Goal: Find specific page/section: Find specific page/section

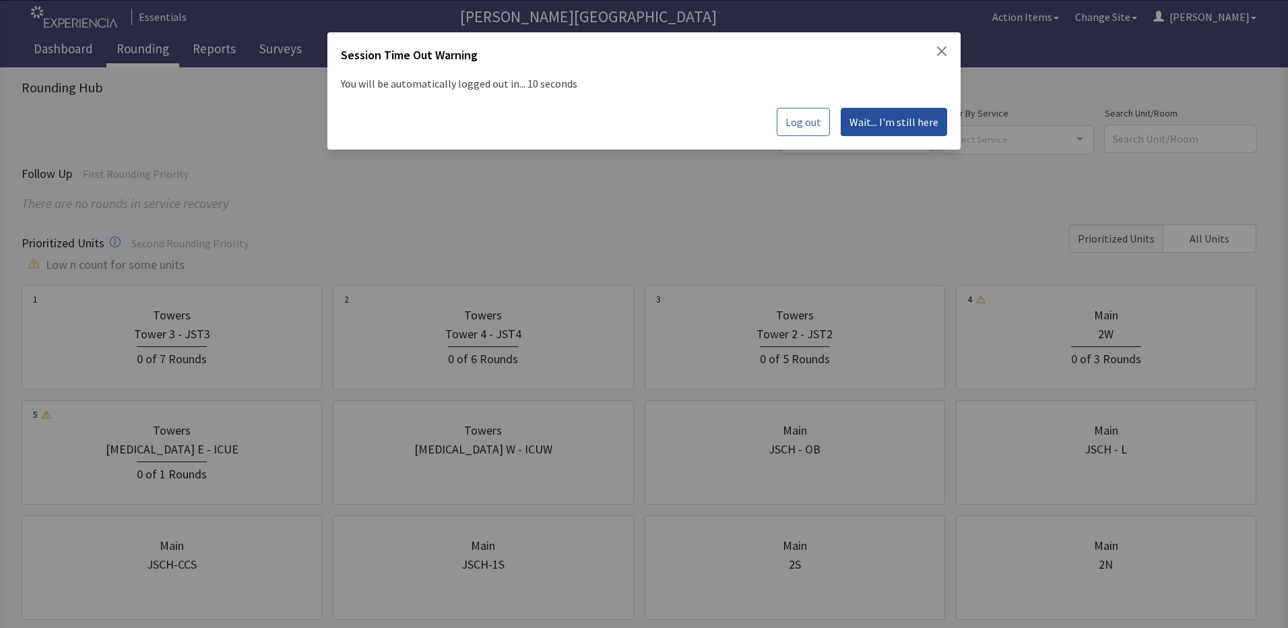
click at [892, 128] on span "Wait... I'm still here" at bounding box center [893, 122] width 89 height 16
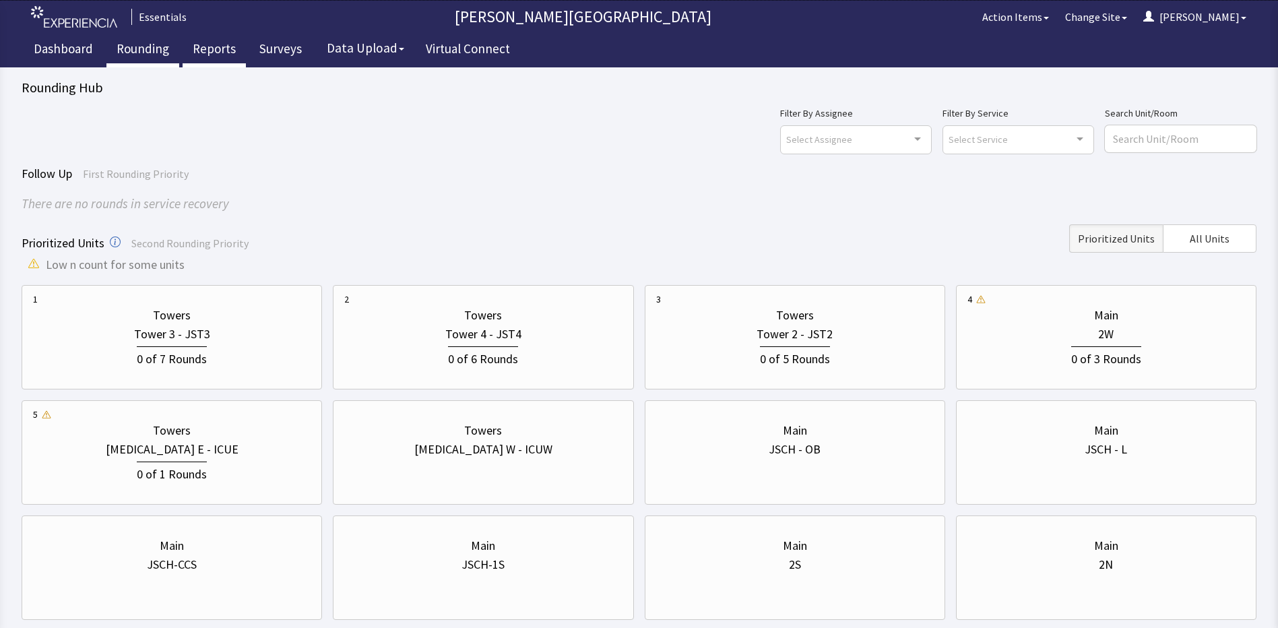
click at [208, 50] on link "Reports" at bounding box center [214, 51] width 63 height 34
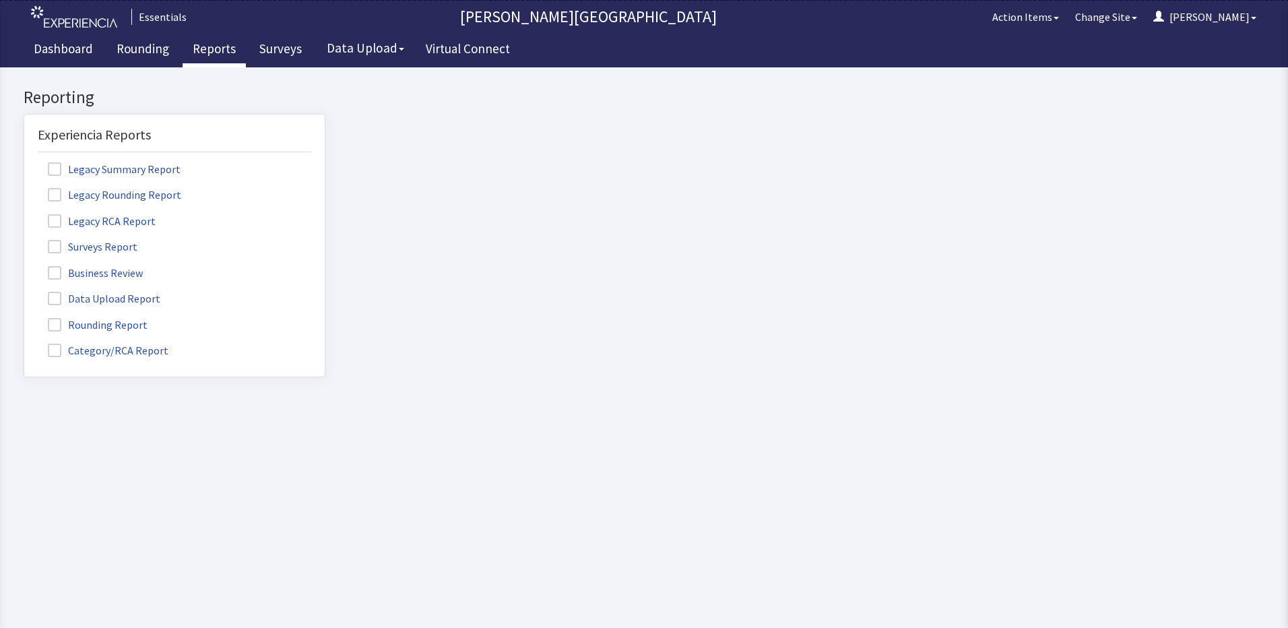
click at [87, 329] on label "Rounding Report" at bounding box center [99, 324] width 123 height 18
click at [24, 317] on input "Rounding Report" at bounding box center [24, 317] width 0 height 0
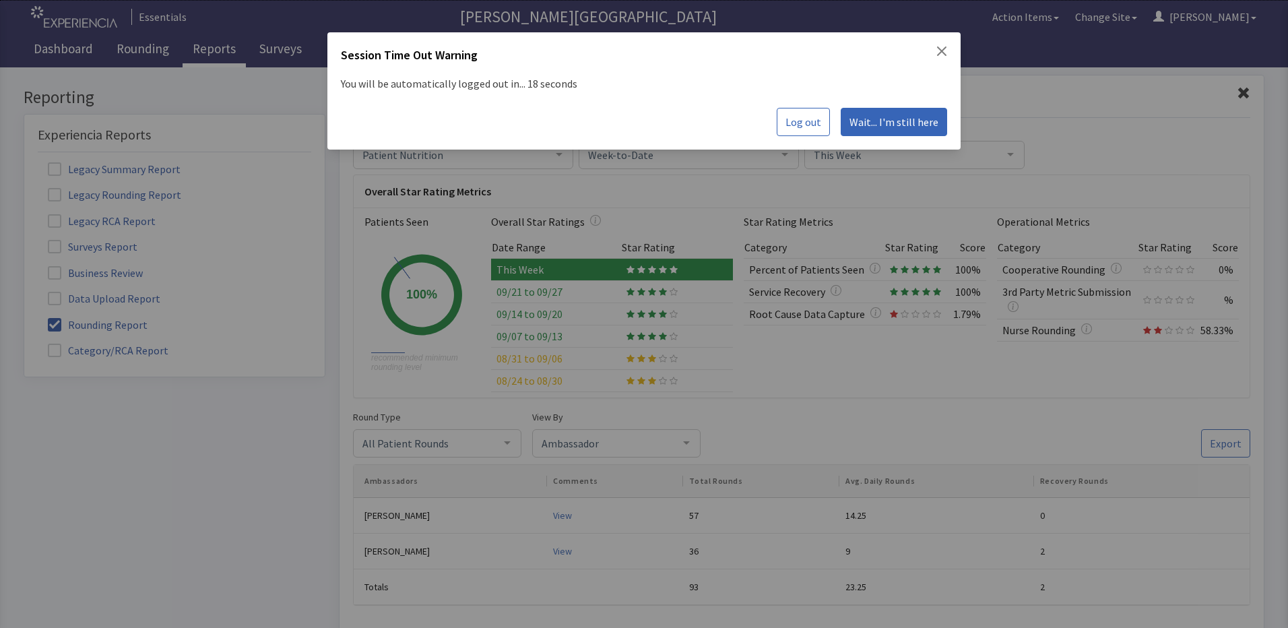
click at [942, 49] on icon "Close" at bounding box center [941, 51] width 11 height 11
